Goal: Check status: Check status

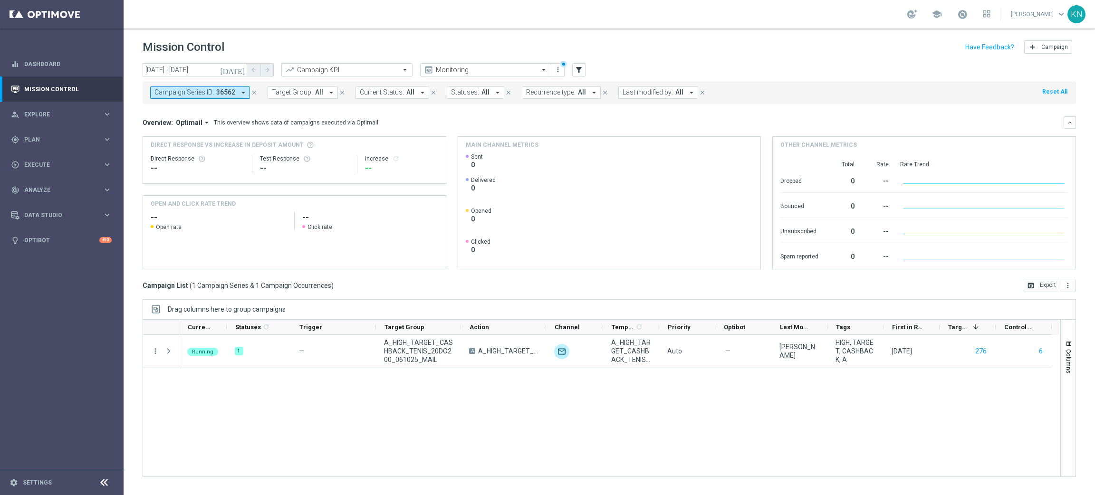
click at [230, 93] on span "36562" at bounding box center [225, 92] width 19 height 8
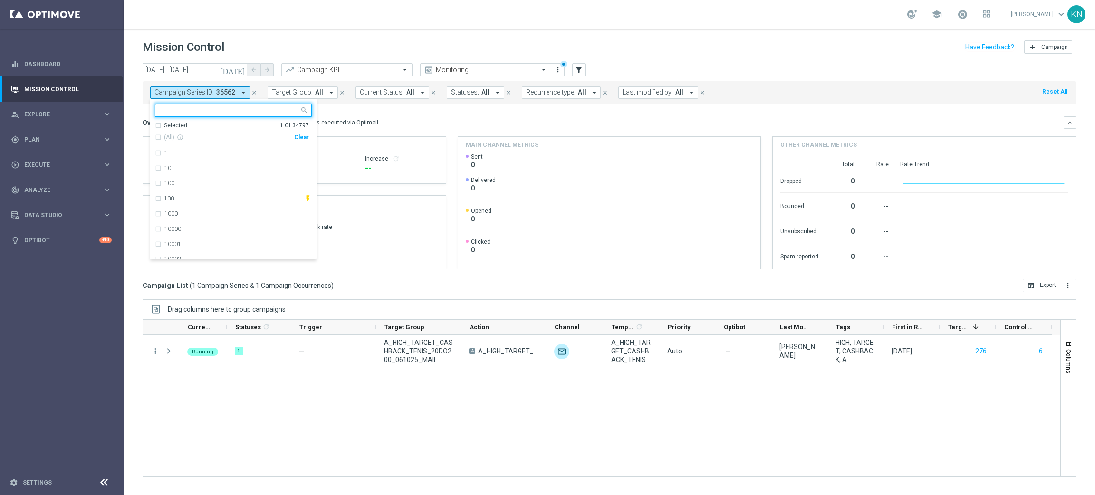
click at [159, 128] on div "Selected 1 Of 34797" at bounding box center [232, 126] width 154 height 8
click at [155, 153] on div "36562" at bounding box center [233, 152] width 157 height 15
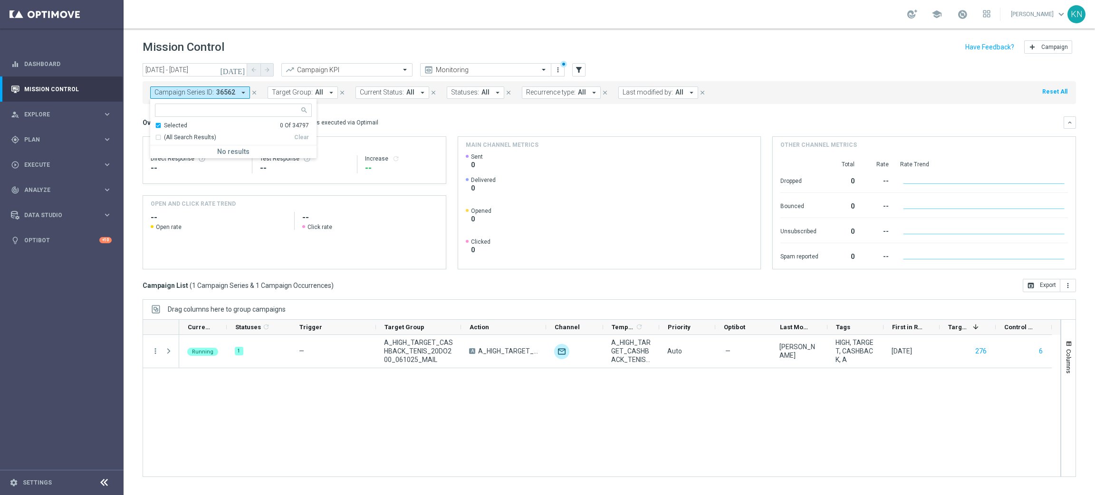
click at [159, 125] on div "Selected 0 Of 34797" at bounding box center [232, 126] width 154 height 8
click at [282, 87] on button "Target Group: All arrow_drop_down" at bounding box center [303, 92] width 70 height 12
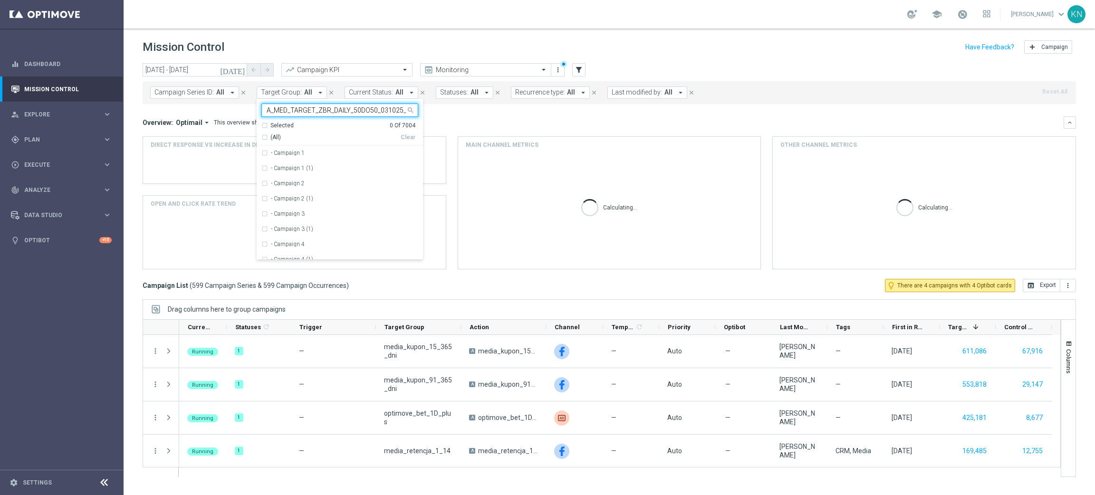
scroll to position [0, 12]
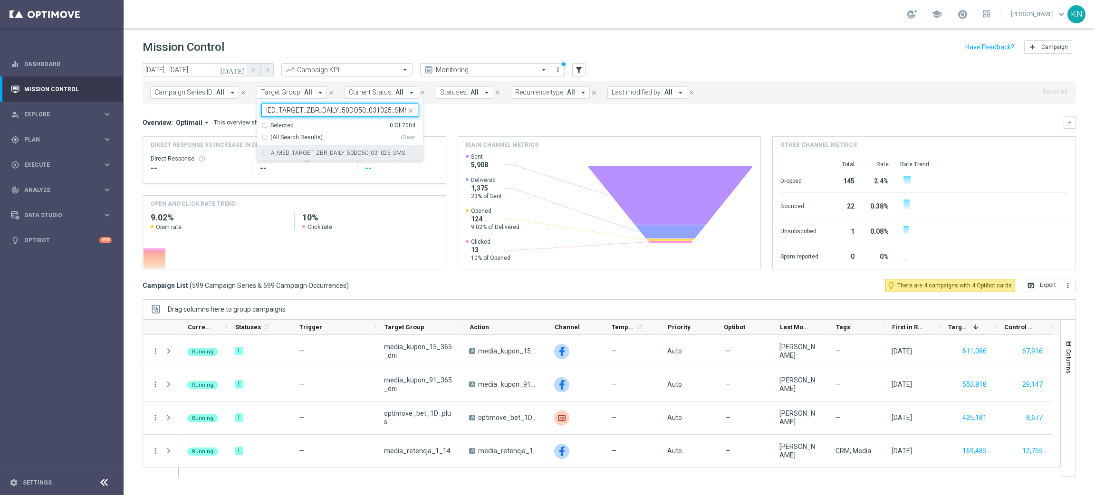
click at [265, 153] on div "A_MED_TARGET_ZBR_DAILY_50DO50_031025_SMS" at bounding box center [339, 152] width 157 height 15
type input "A_MED_TARGET_ZBR_DAILY_50DO50_031025_SMS"
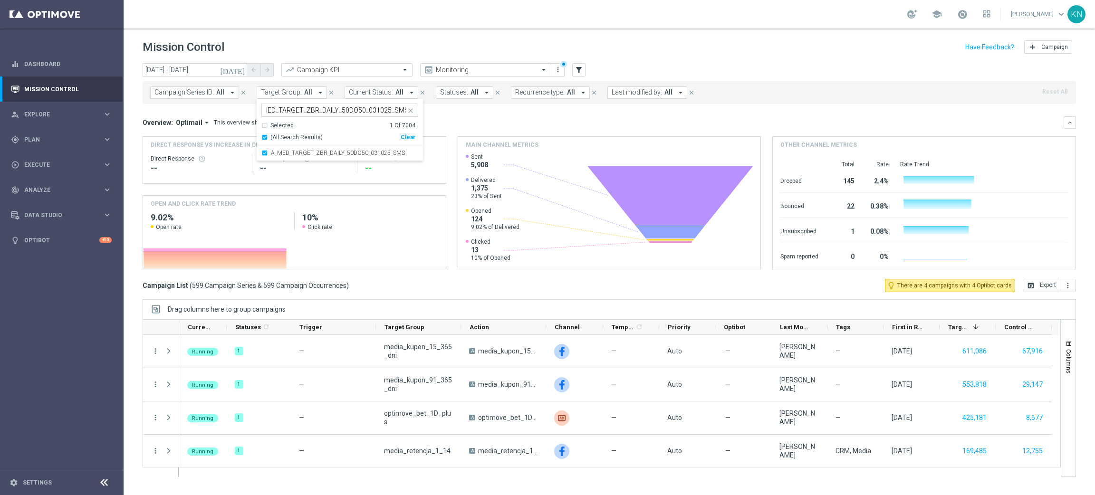
scroll to position [0, 0]
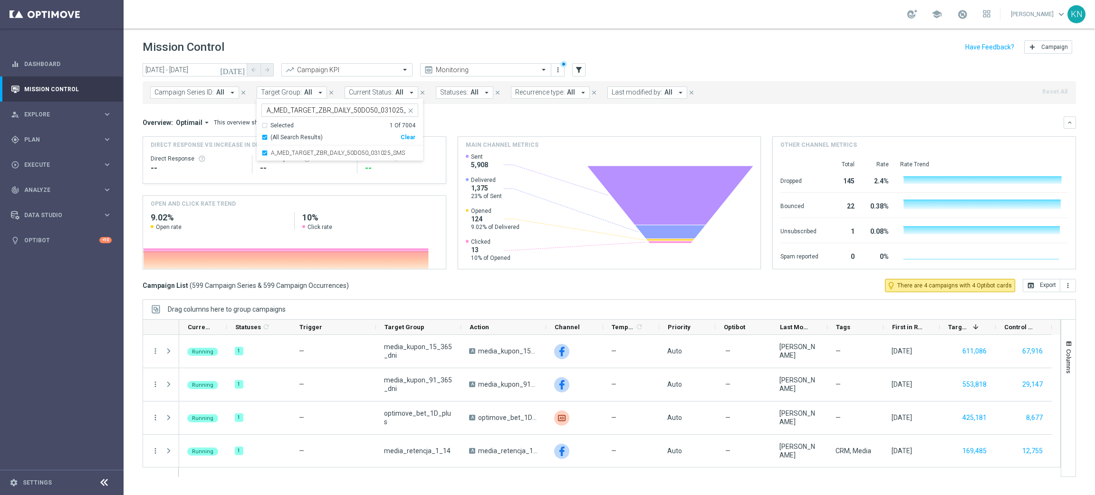
click at [471, 121] on div "Overview: Optimail arrow_drop_down This overview shows data of campaigns execut…" at bounding box center [603, 122] width 921 height 9
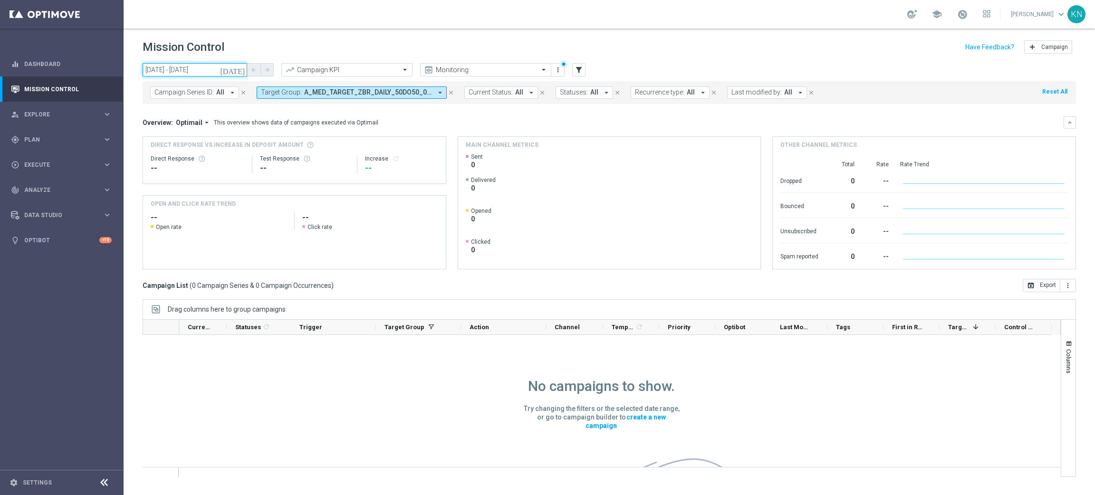
click at [216, 70] on input "[DATE] - [DATE]" at bounding box center [195, 69] width 105 height 13
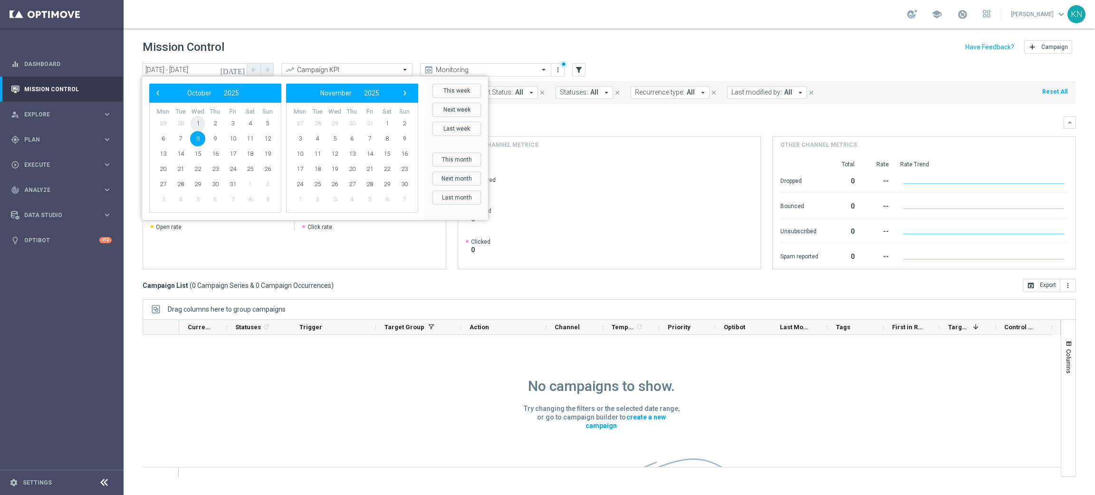
click at [195, 125] on span "1" at bounding box center [197, 123] width 15 height 15
click at [273, 120] on span "5" at bounding box center [267, 123] width 15 height 15
type input "[DATE] - [DATE]"
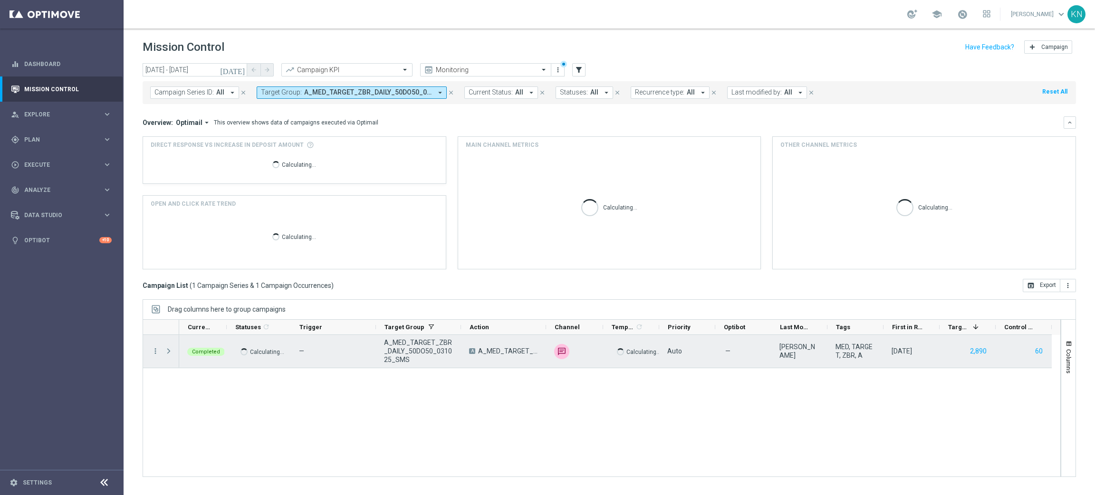
click at [168, 350] on span "Press SPACE to select this row." at bounding box center [168, 351] width 9 height 8
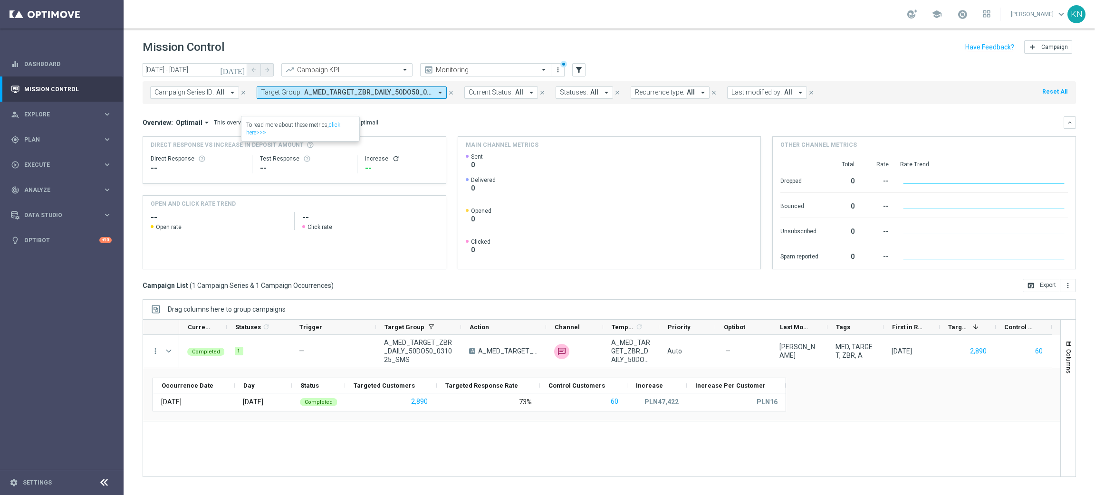
click at [318, 95] on span "A_MED_TARGET_ZBR_DAILY_50DO50_031025_SMS" at bounding box center [368, 92] width 128 height 8
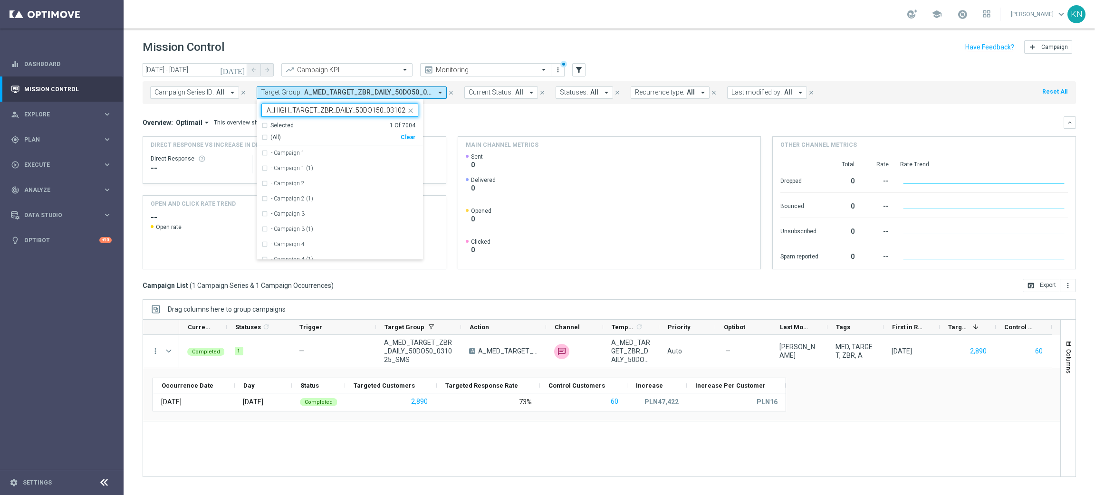
scroll to position [0, 18]
drag, startPoint x: 262, startPoint y: 156, endPoint x: 270, endPoint y: 152, distance: 9.4
click at [264, 156] on div "A_HIGH_TARGET_ZBR_DAILY_50DO150_031025_SMS" at bounding box center [339, 152] width 157 height 15
type input "A_HIGH_TARGET_ZBR_DAILY_50DO150_031025_SMS"
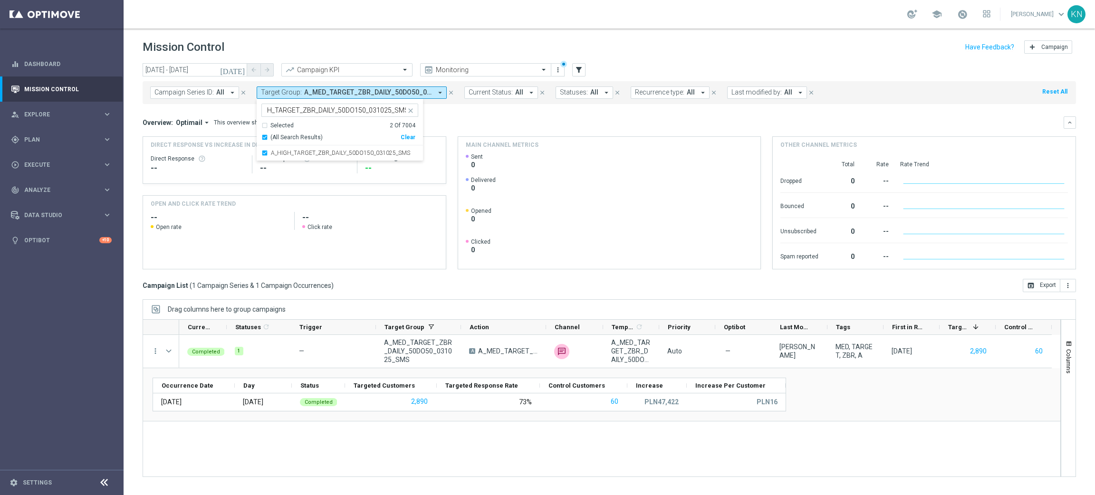
scroll to position [0, 0]
click at [548, 118] on div "Overview: Optimail arrow_drop_down This overview shows data of campaigns execut…" at bounding box center [603, 122] width 921 height 9
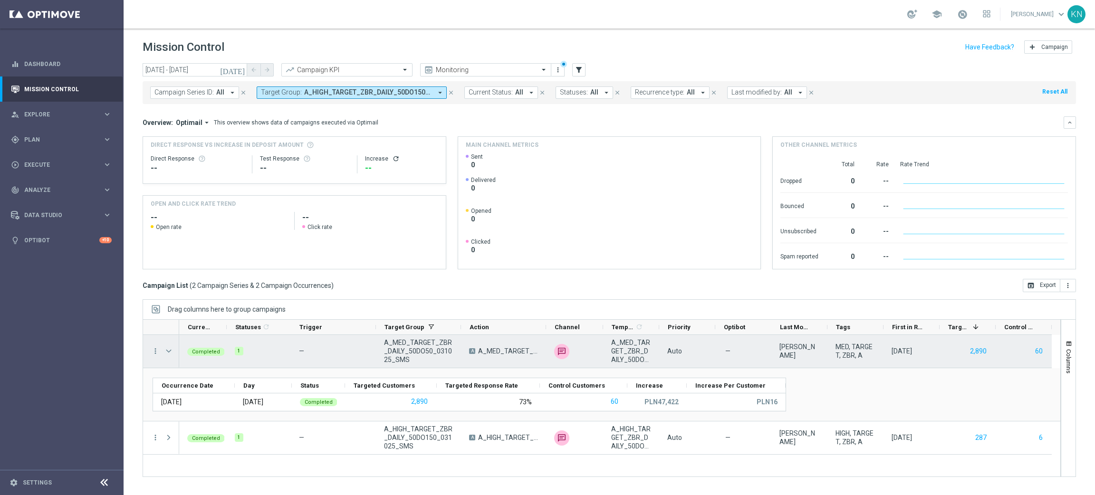
click at [169, 349] on span "Press SPACE to select this row." at bounding box center [168, 351] width 9 height 8
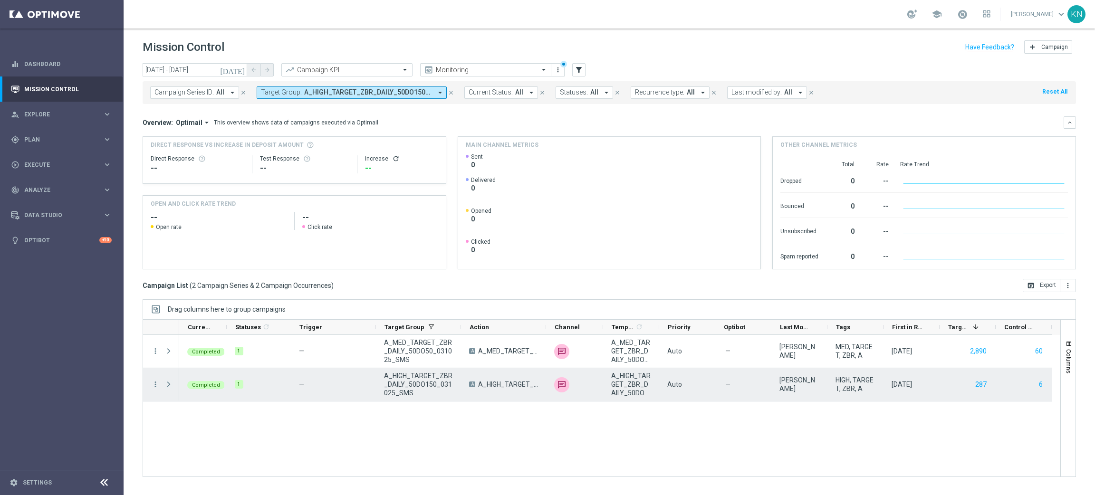
click at [169, 385] on span at bounding box center [168, 385] width 9 height 8
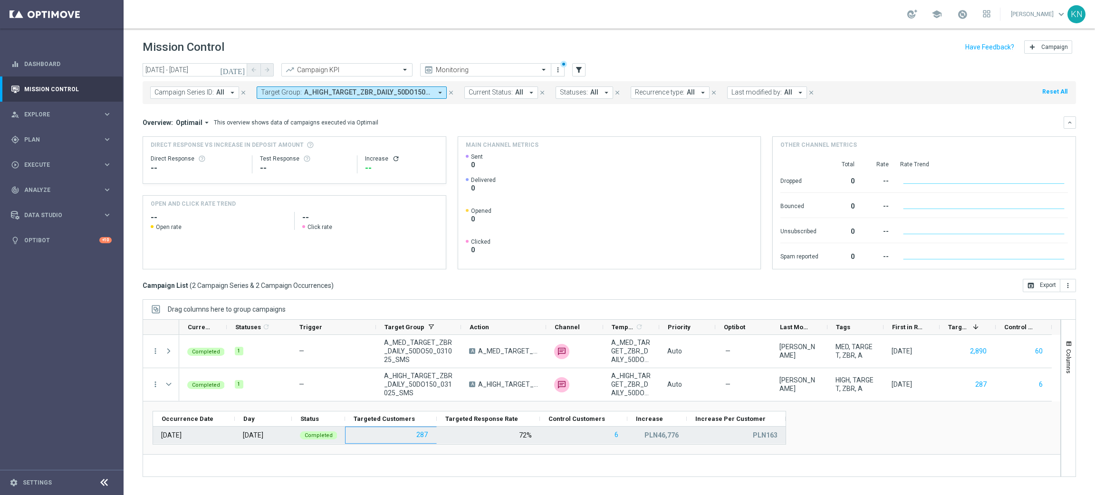
drag, startPoint x: 449, startPoint y: 436, endPoint x: 399, endPoint y: 436, distance: 50.4
click at [399, 436] on div "[DATE] Completed 287 72% 6 PLN46,776 PLN163" at bounding box center [469, 435] width 632 height 17
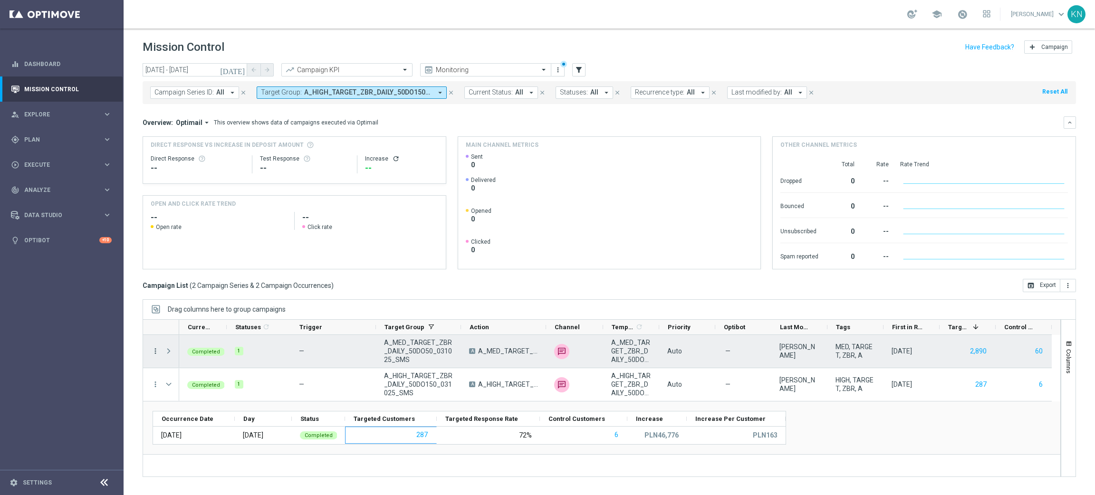
click at [155, 351] on icon "more_vert" at bounding box center [155, 351] width 9 height 9
click at [218, 371] on span "Campaign Metrics" at bounding box center [198, 370] width 49 height 7
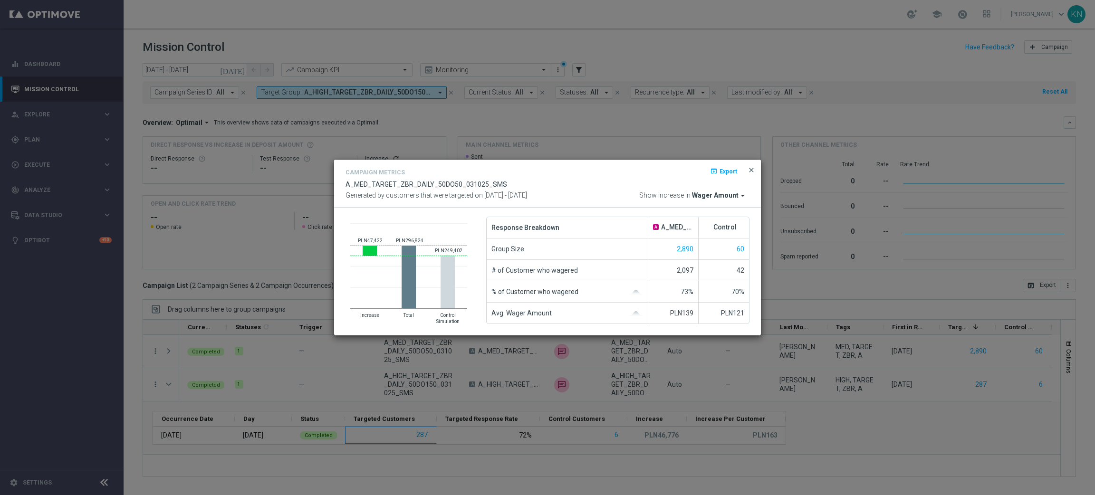
click at [752, 171] on span "close" at bounding box center [751, 170] width 8 height 8
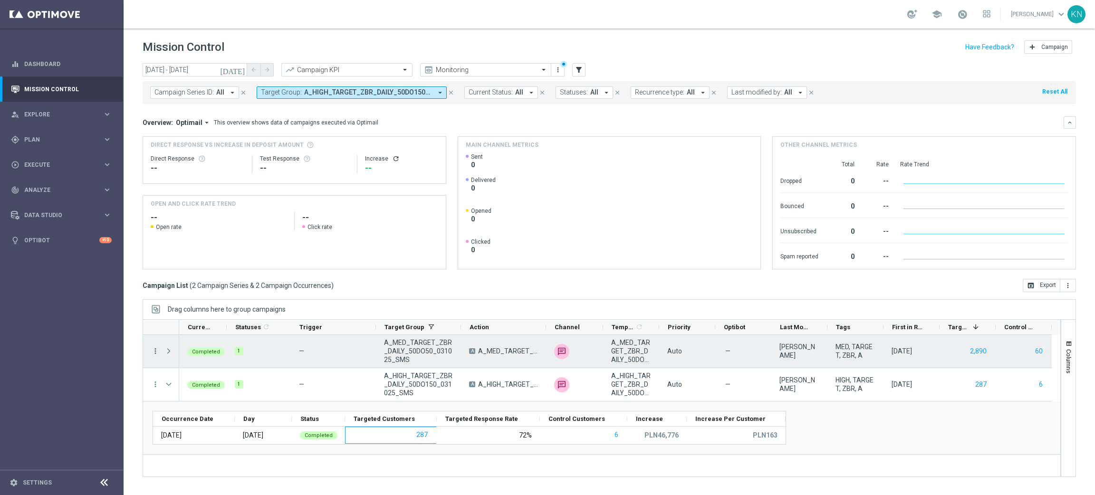
click at [156, 351] on icon "more_vert" at bounding box center [155, 351] width 9 height 9
click at [220, 381] on div "Channel Metrics" at bounding box center [218, 384] width 88 height 7
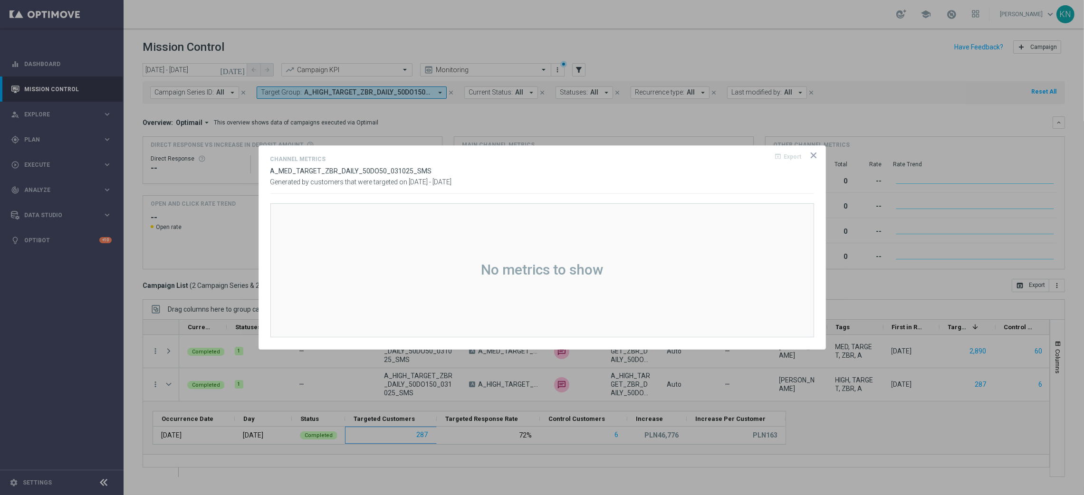
click at [809, 154] on icon "icon" at bounding box center [814, 156] width 10 height 10
